Goal: Information Seeking & Learning: Find specific fact

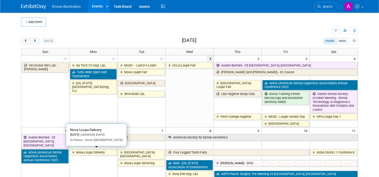
click at [100, 152] on link "Nova-Loupe Delivery" at bounding box center [93, 153] width 47 height 7
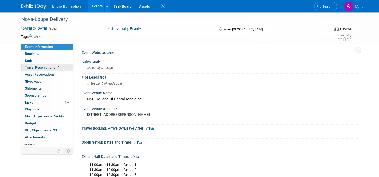
click at [34, 66] on span "Travel Reservations 3" at bounding box center [43, 68] width 36 height 4
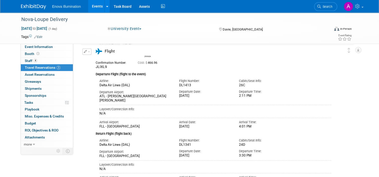
scroll to position [216, 0]
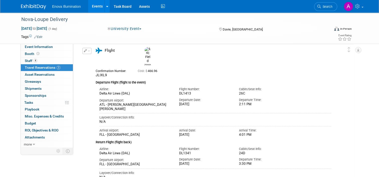
click at [24, 7] on img at bounding box center [33, 6] width 25 height 5
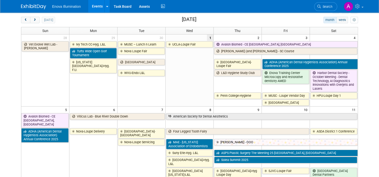
scroll to position [50, 0]
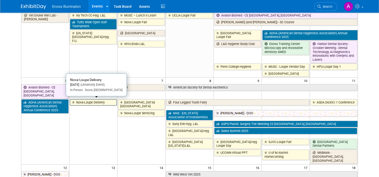
click at [85, 103] on link "Nova-Loupe Delivery" at bounding box center [93, 102] width 47 height 7
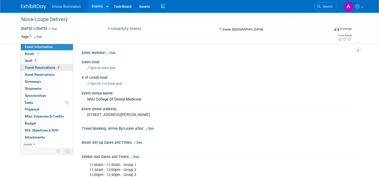
click at [41, 67] on span "Travel Reservations 3" at bounding box center [43, 68] width 36 height 4
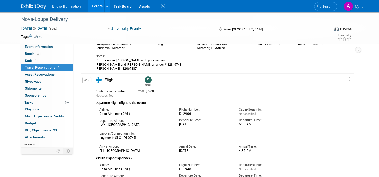
scroll to position [75, 0]
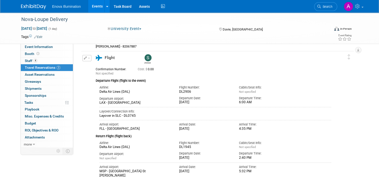
drag, startPoint x: 121, startPoint y: 116, endPoint x: 132, endPoint y: 116, distance: 11.5
click at [132, 116] on div "Layover in SLC - DL0745" at bounding box center [215, 116] width 232 height 4
copy div "DL0745"
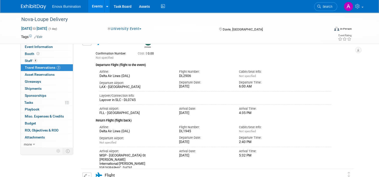
scroll to position [91, 0]
